Goal: Find specific page/section: Find specific page/section

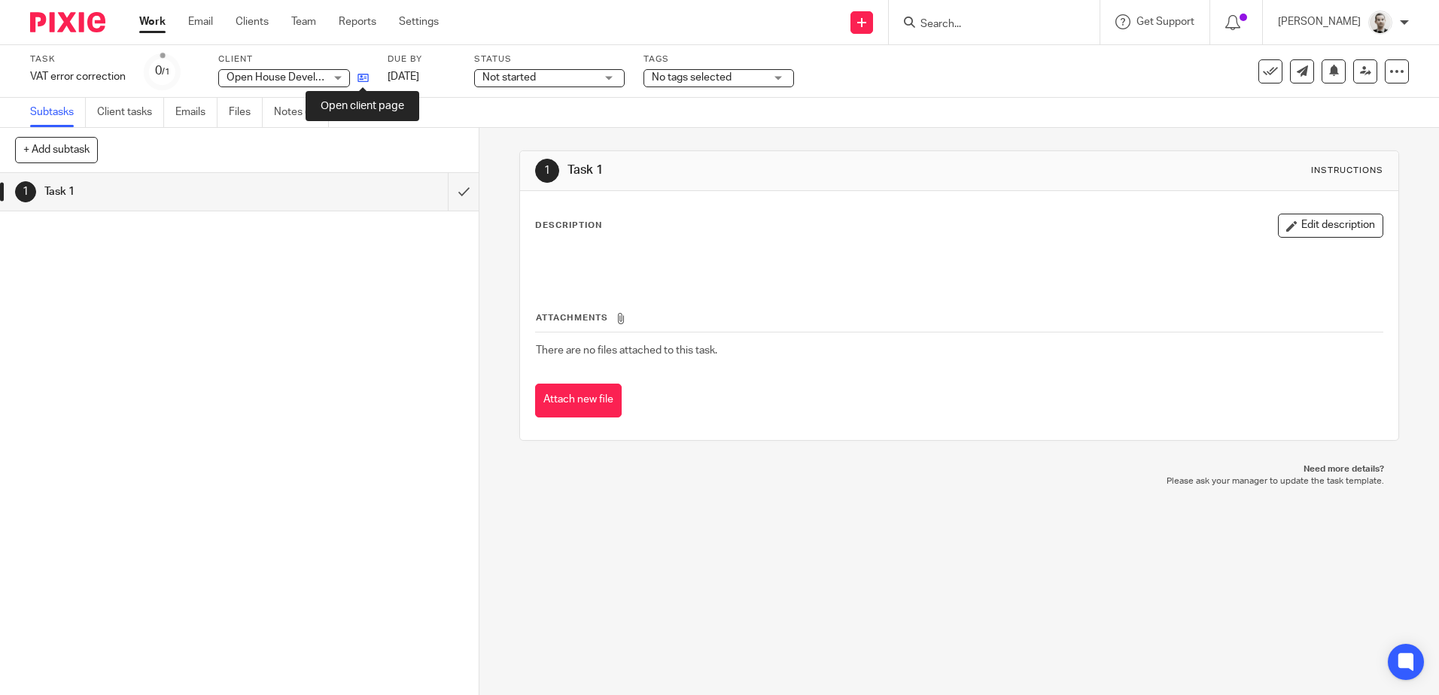
click at [366, 78] on icon at bounding box center [363, 77] width 11 height 11
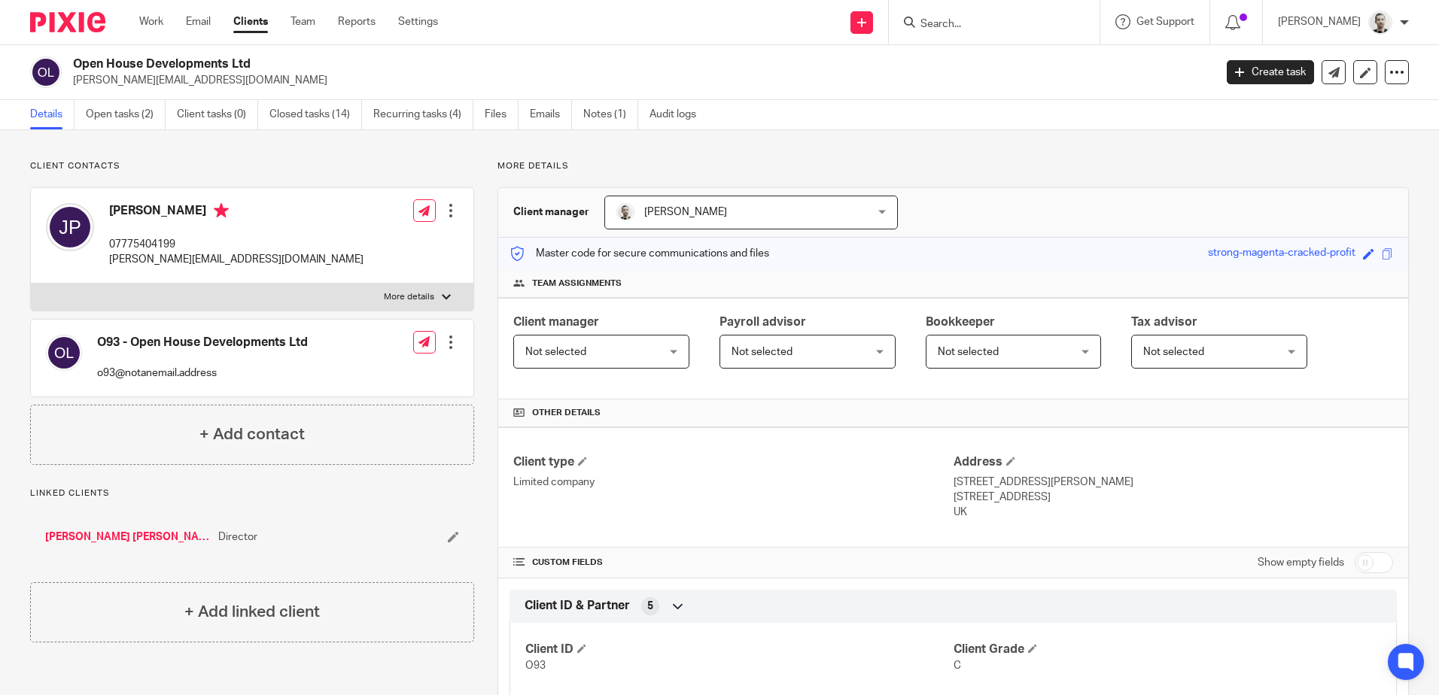
scroll to position [301, 0]
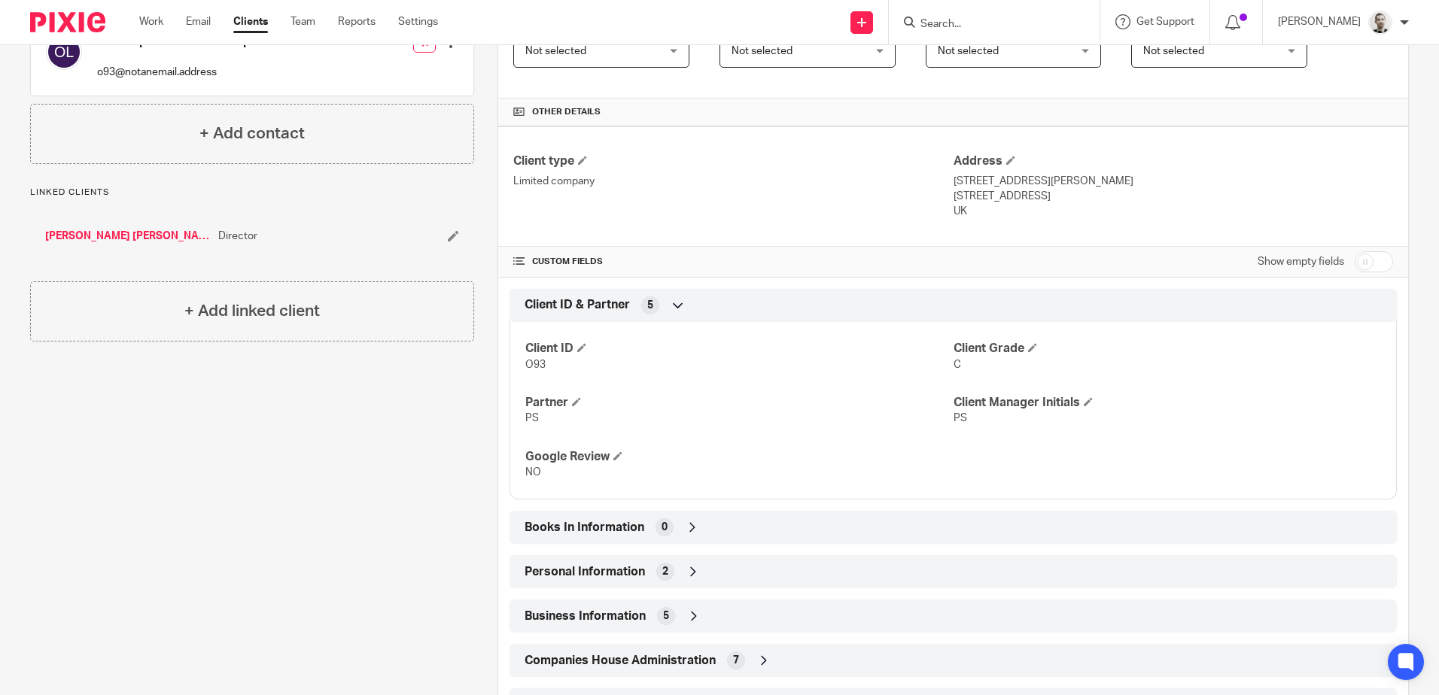
click at [692, 574] on icon at bounding box center [693, 572] width 15 height 15
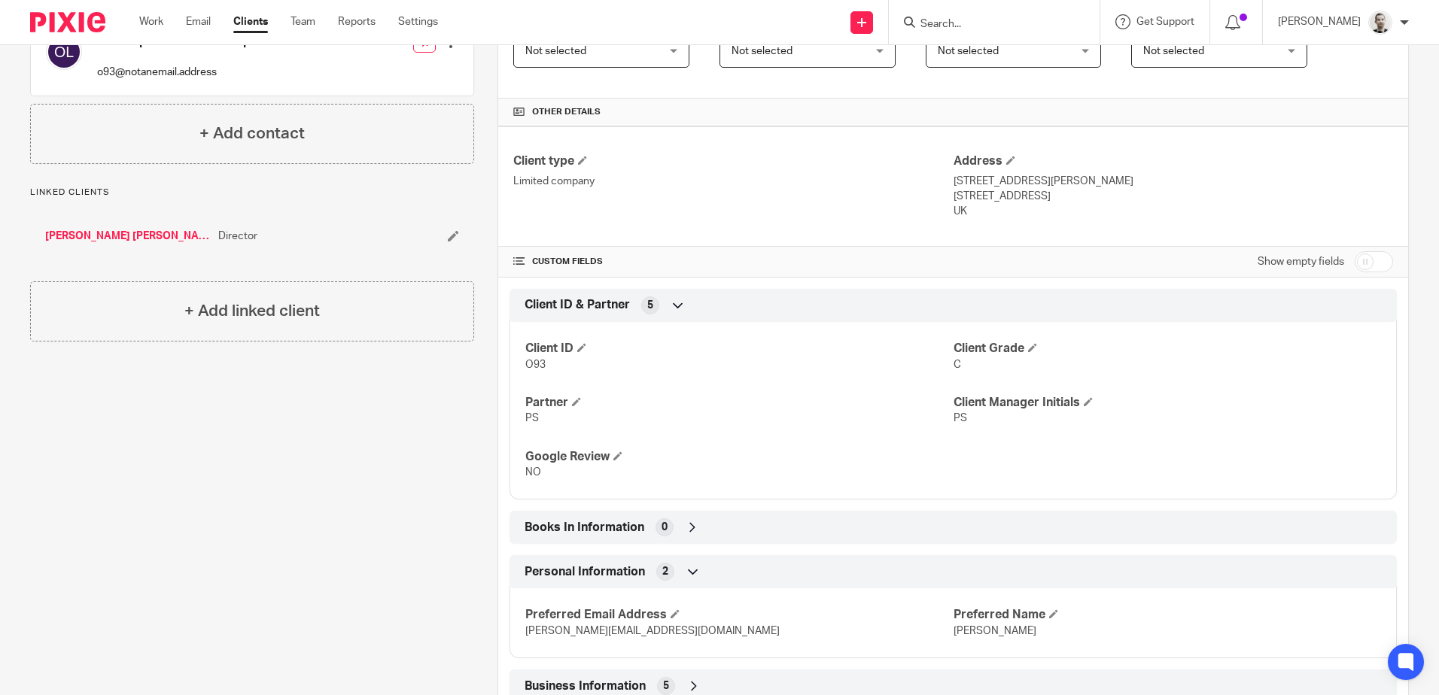
click at [691, 571] on icon at bounding box center [693, 572] width 15 height 15
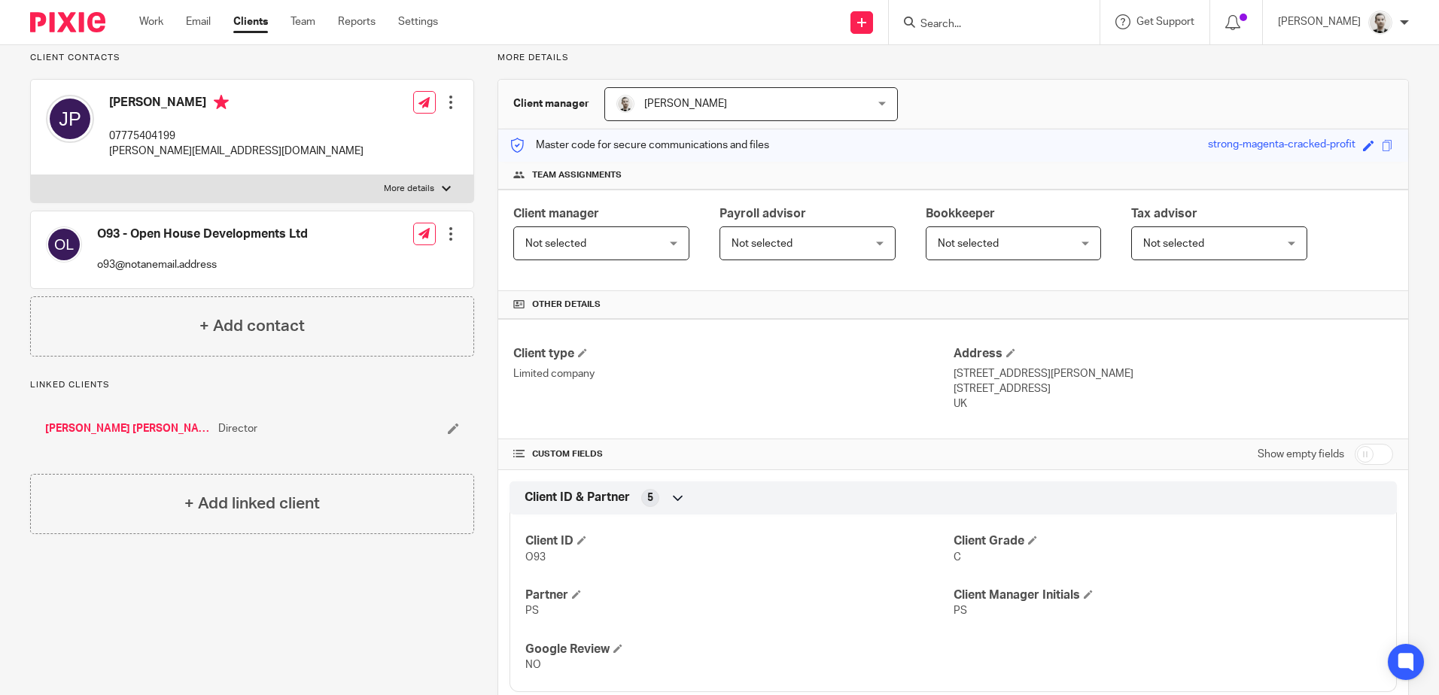
scroll to position [0, 0]
